Goal: Information Seeking & Learning: Learn about a topic

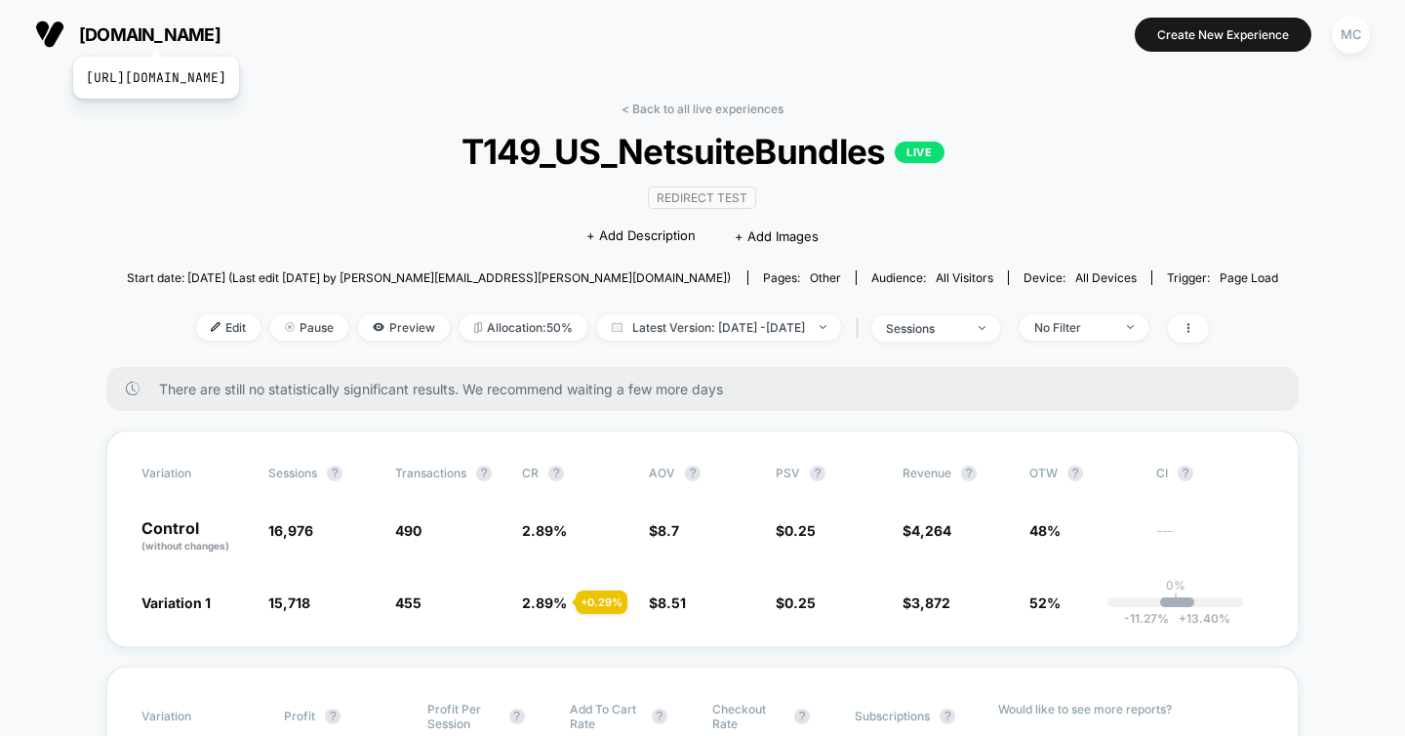
click at [200, 32] on span "[DOMAIN_NAME]" at bounding box center [149, 34] width 141 height 20
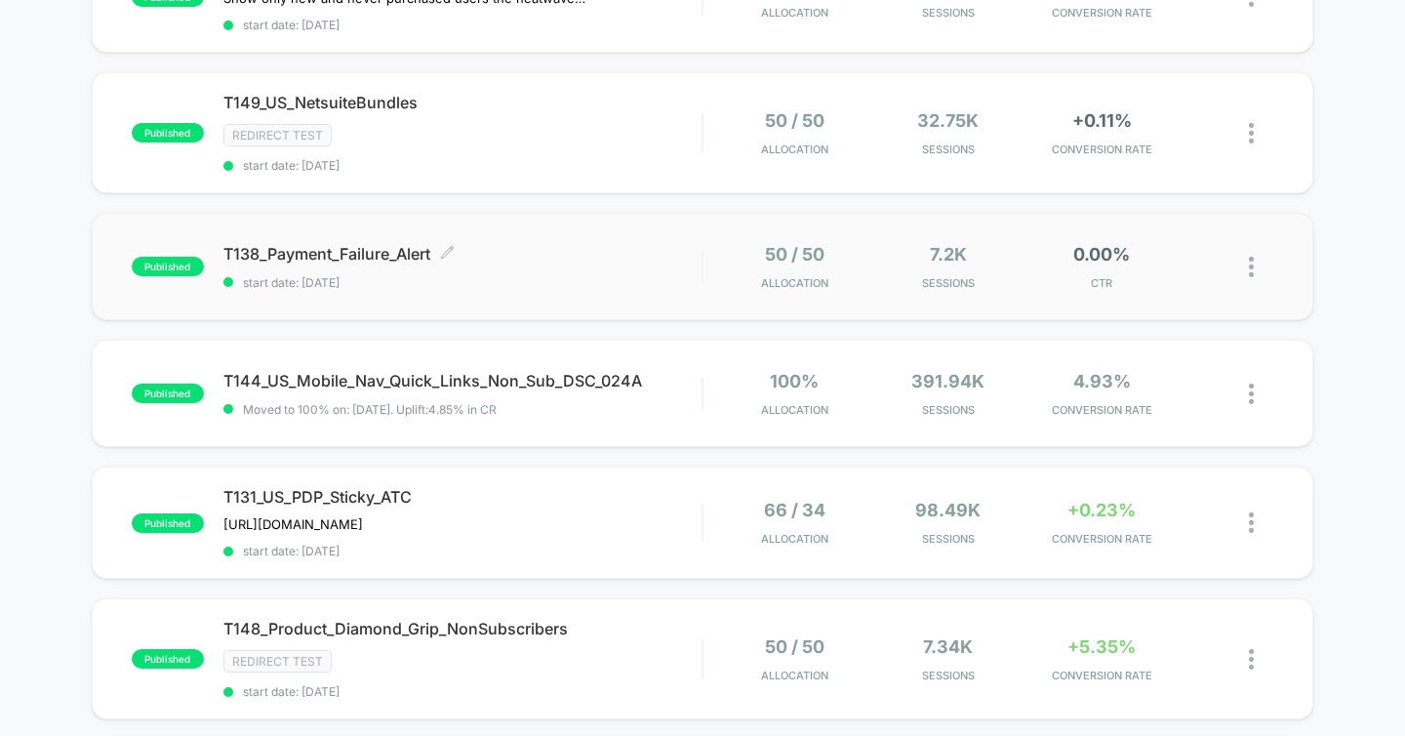
scroll to position [384, 0]
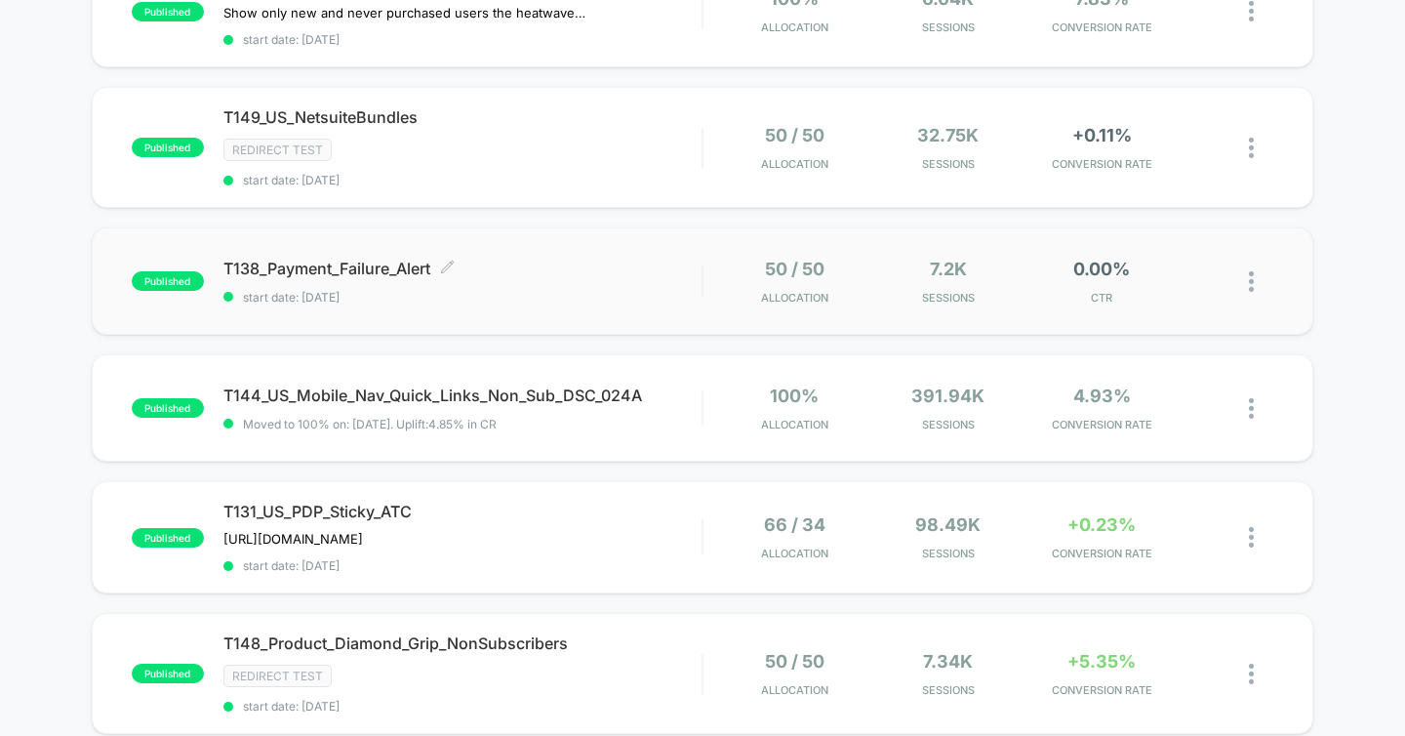
click at [576, 265] on span "T138_Payment_Failure_Alert Click to edit experience details" at bounding box center [462, 269] width 479 height 20
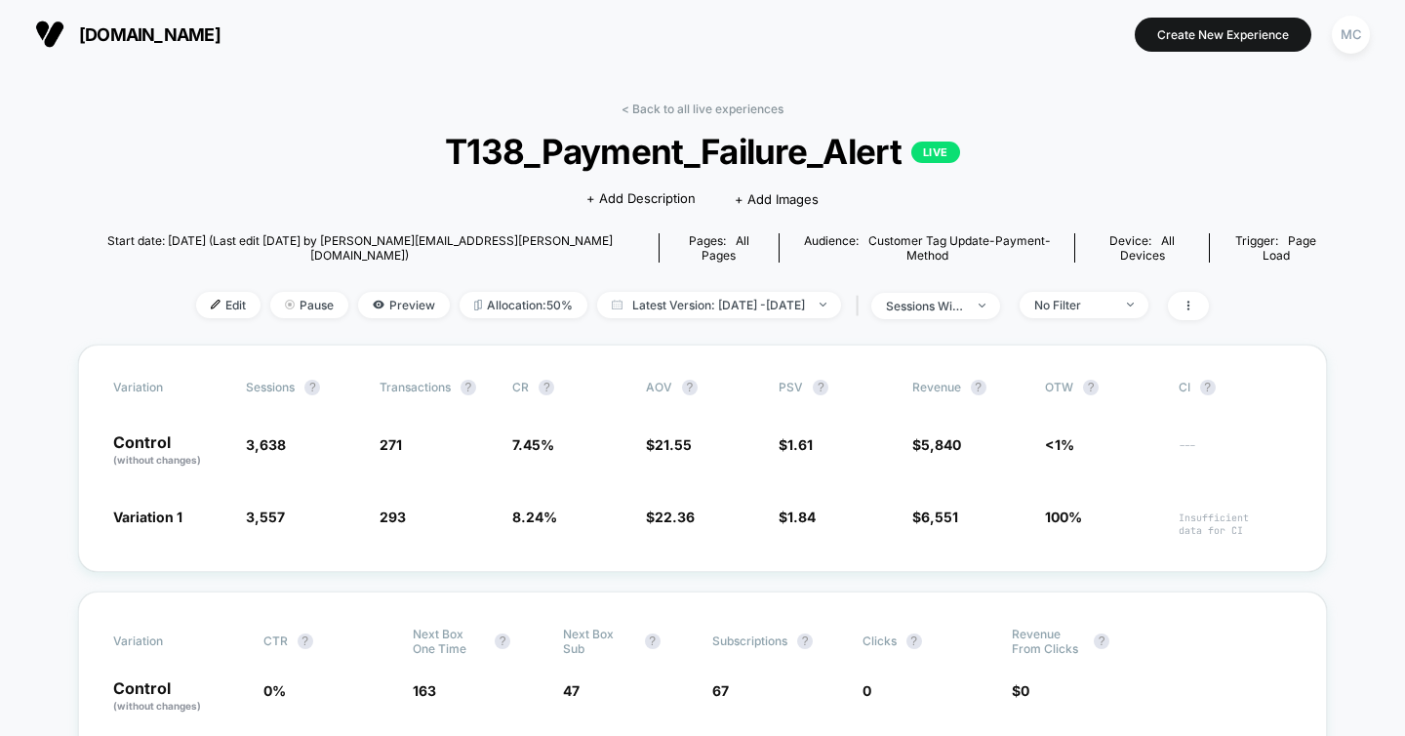
click at [674, 110] on link "< Back to all live experiences" at bounding box center [702, 108] width 162 height 15
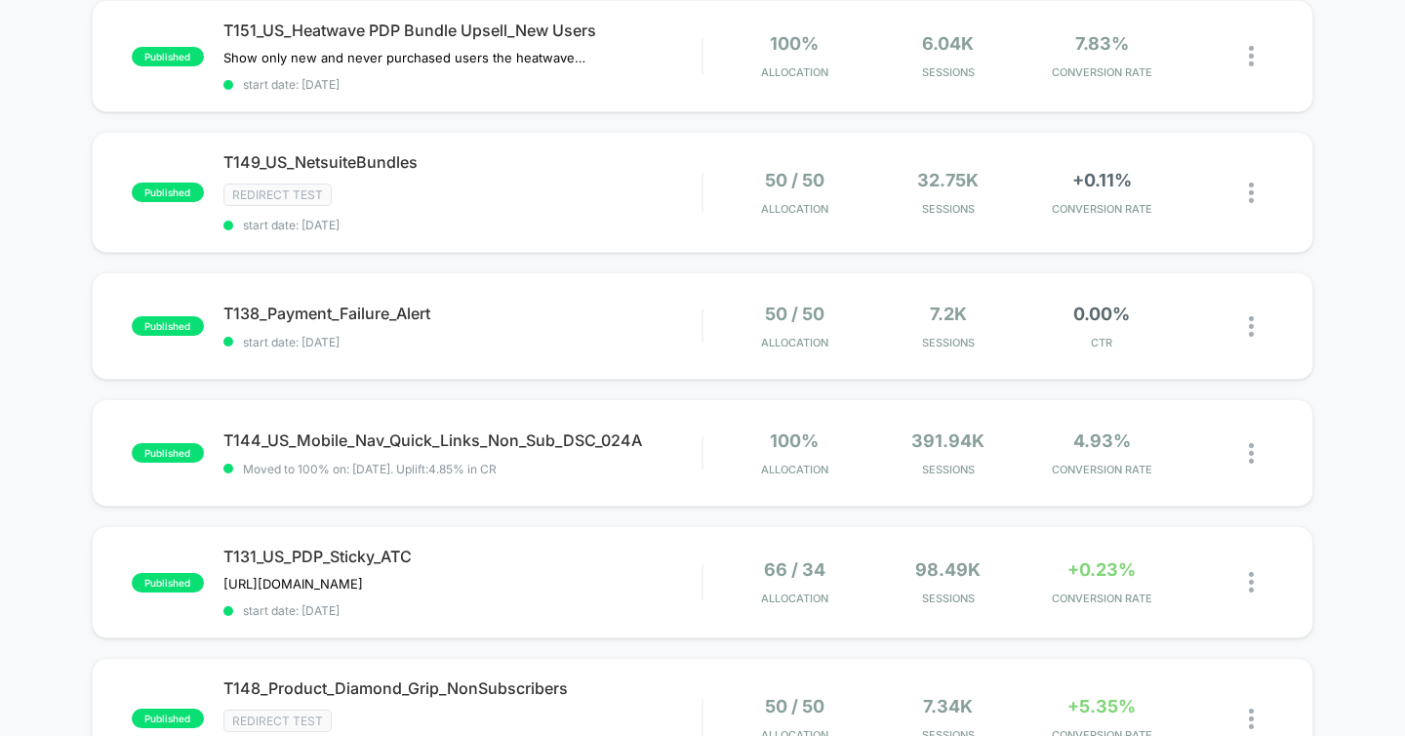
scroll to position [415, 0]
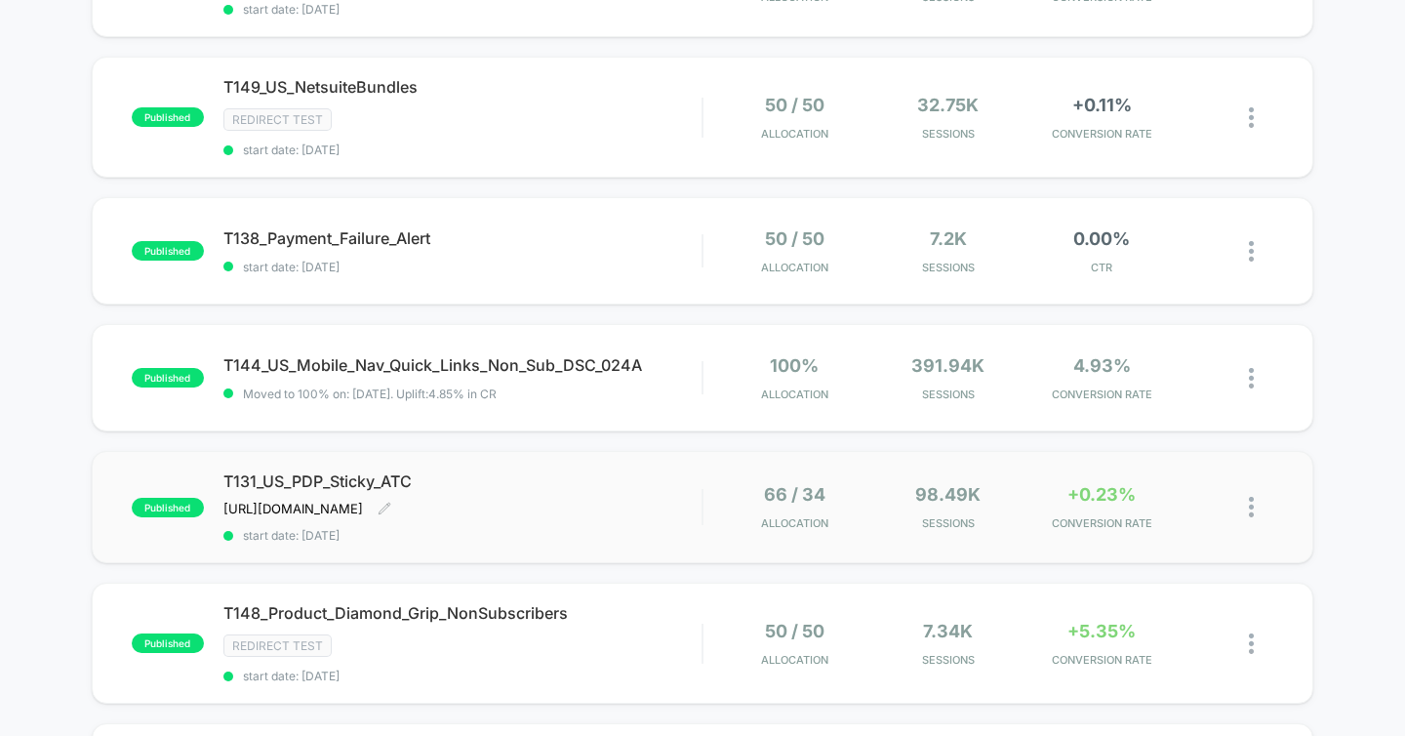
click at [347, 482] on span "T131_US_PDP_Sticky_ATC" at bounding box center [462, 481] width 479 height 20
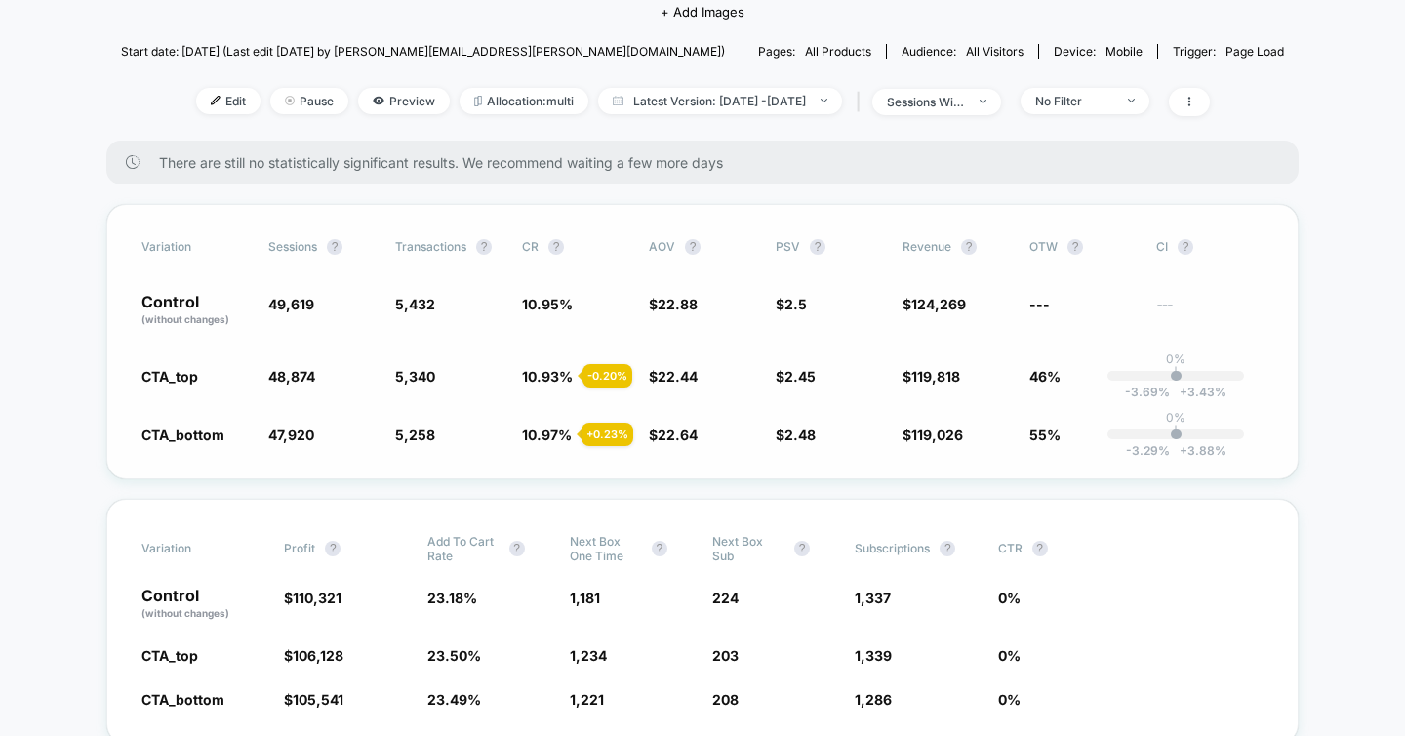
scroll to position [312, 0]
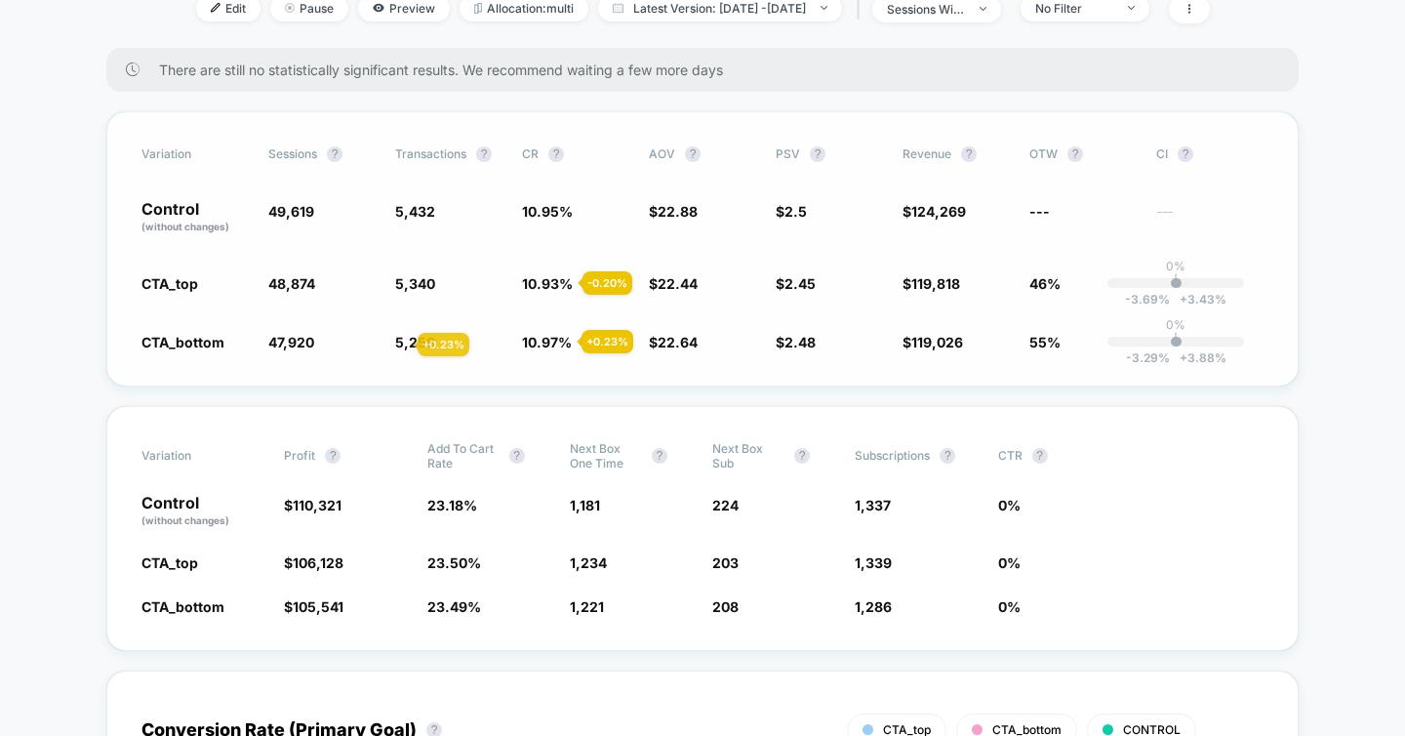
click at [395, 344] on span "5,258" at bounding box center [415, 342] width 40 height 17
drag, startPoint x: 391, startPoint y: 291, endPoint x: 479, endPoint y: 363, distance: 113.7
click at [479, 364] on div "Variation Sessions ? Transactions ? CR ? AOV ? PSV ? Revenue ? OTW ? CI ? Contr…" at bounding box center [702, 248] width 1192 height 275
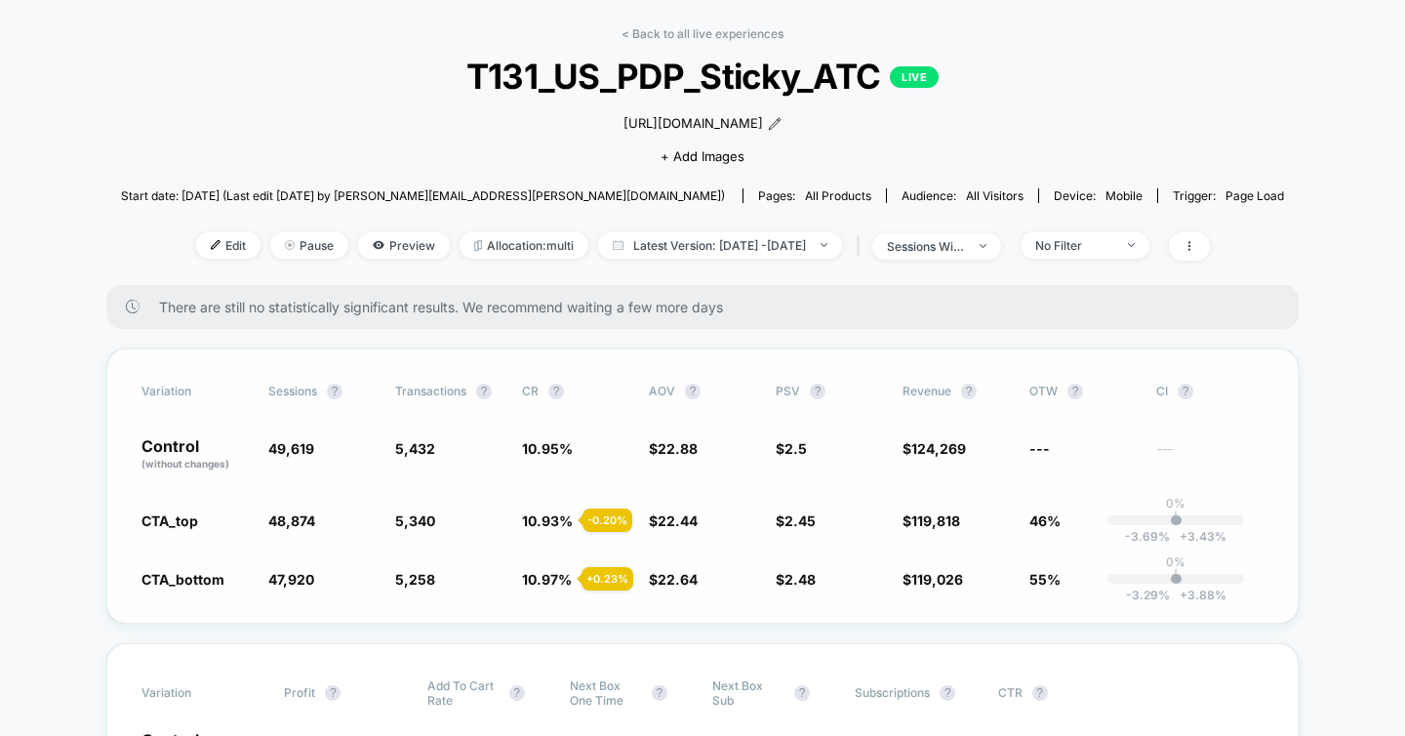
scroll to position [241, 0]
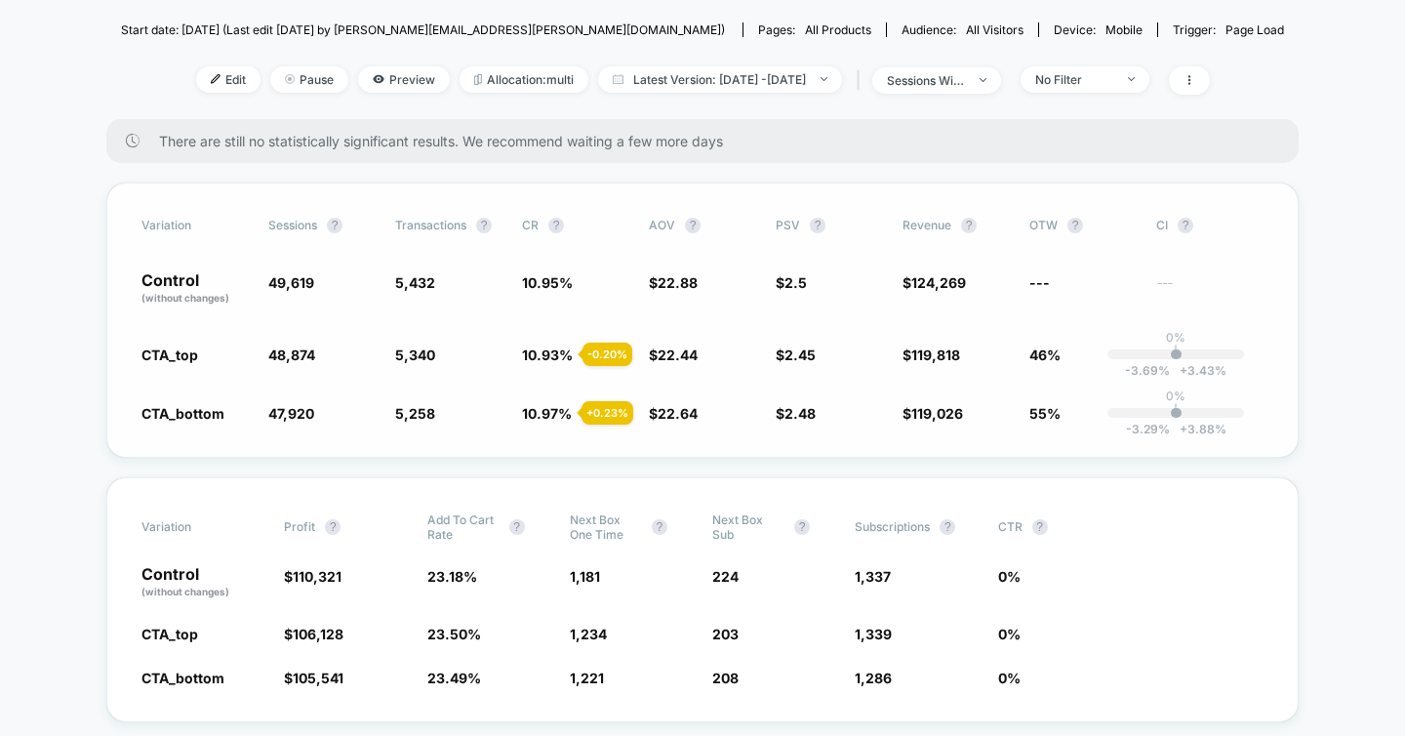
click at [512, 414] on div "CTA_bottom 47,920 - 3.4 % 5,258 + 0.23 % 10.97 % + 0.23 % $ 22.64 - 1 % $ 2.48 …" at bounding box center [702, 413] width 1122 height 20
drag, startPoint x: 516, startPoint y: 409, endPoint x: 585, endPoint y: 411, distance: 69.3
click at [604, 409] on div "CTA_bottom 47,920 - 3.4 % 5,258 + 0.23 % 10.97 % + 0.23 % $ 22.64 - 1 % $ 2.48 …" at bounding box center [702, 413] width 1122 height 20
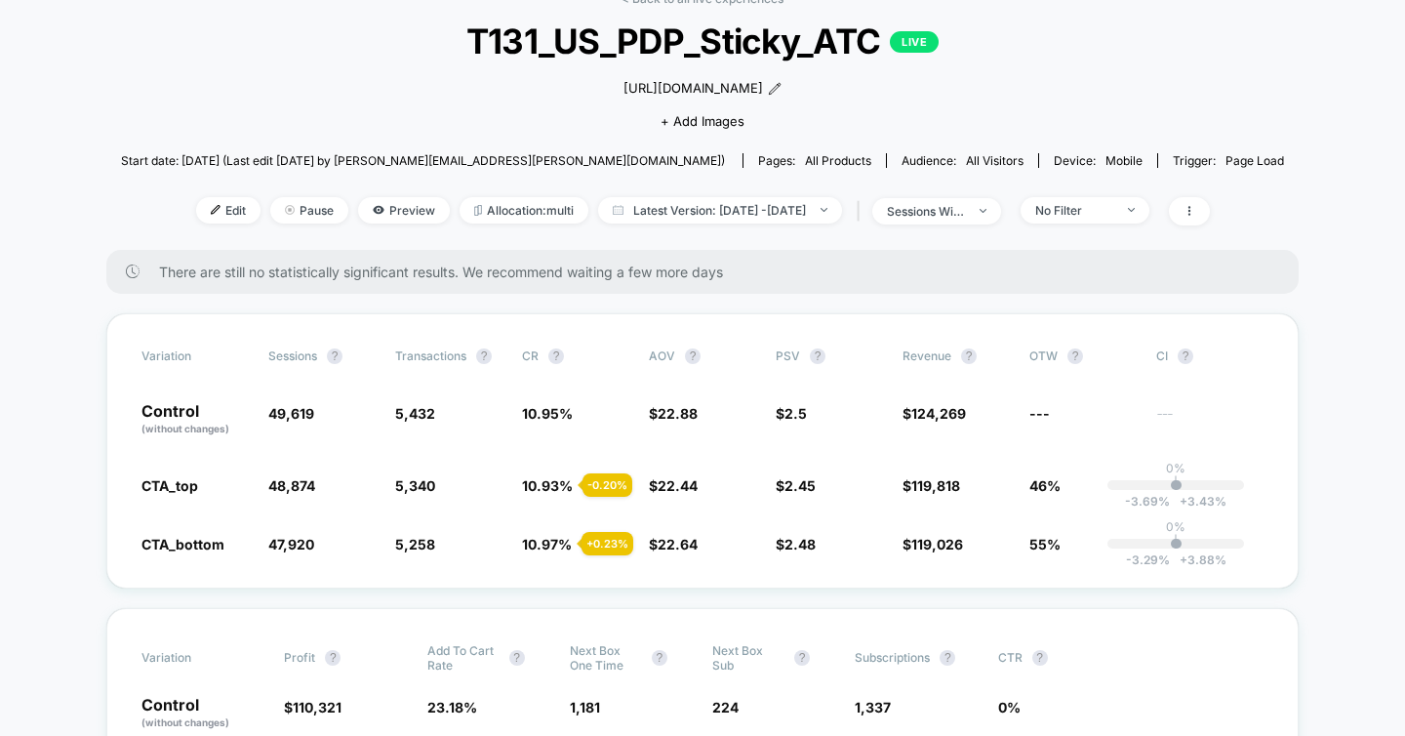
scroll to position [0, 0]
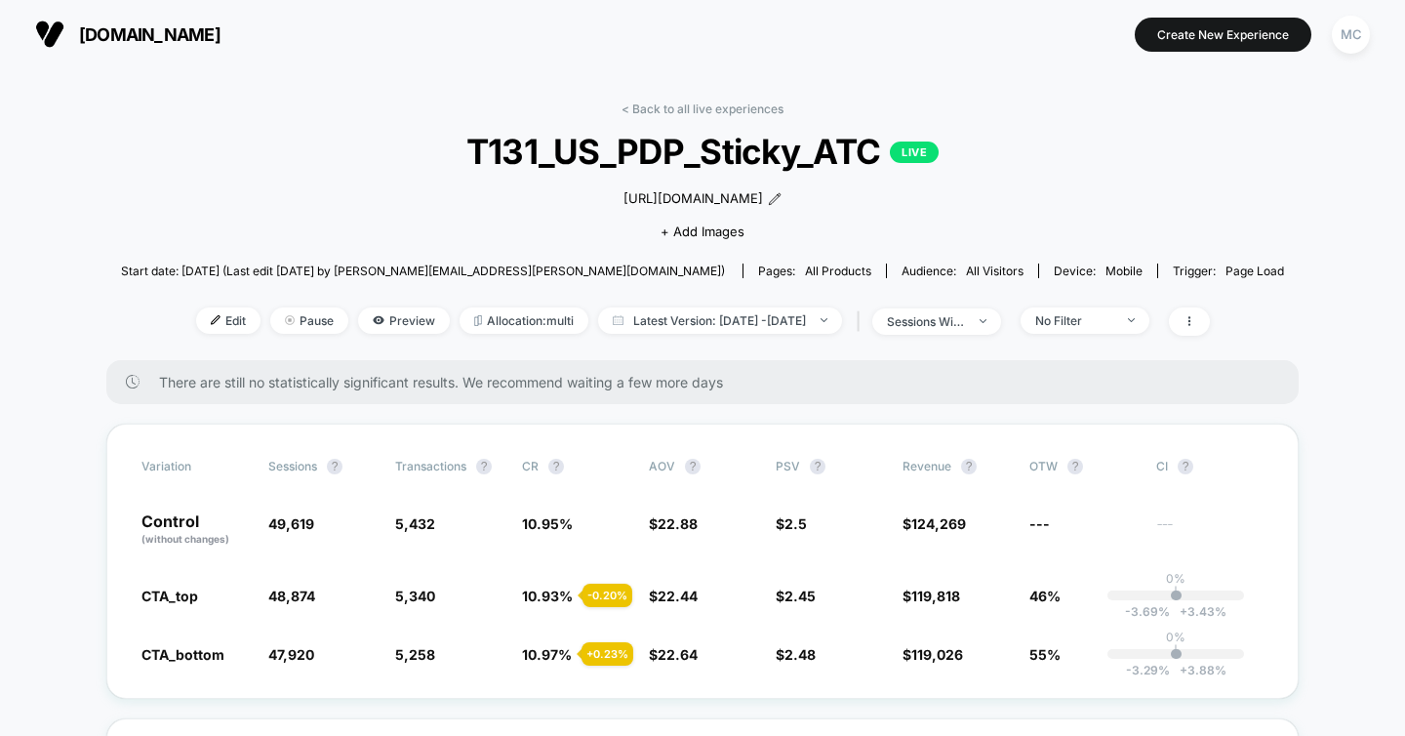
click at [373, 170] on span "T131_US_PDP_Sticky_ATC LIVE" at bounding box center [703, 151] width 1046 height 41
